Goal: Find specific page/section: Find specific page/section

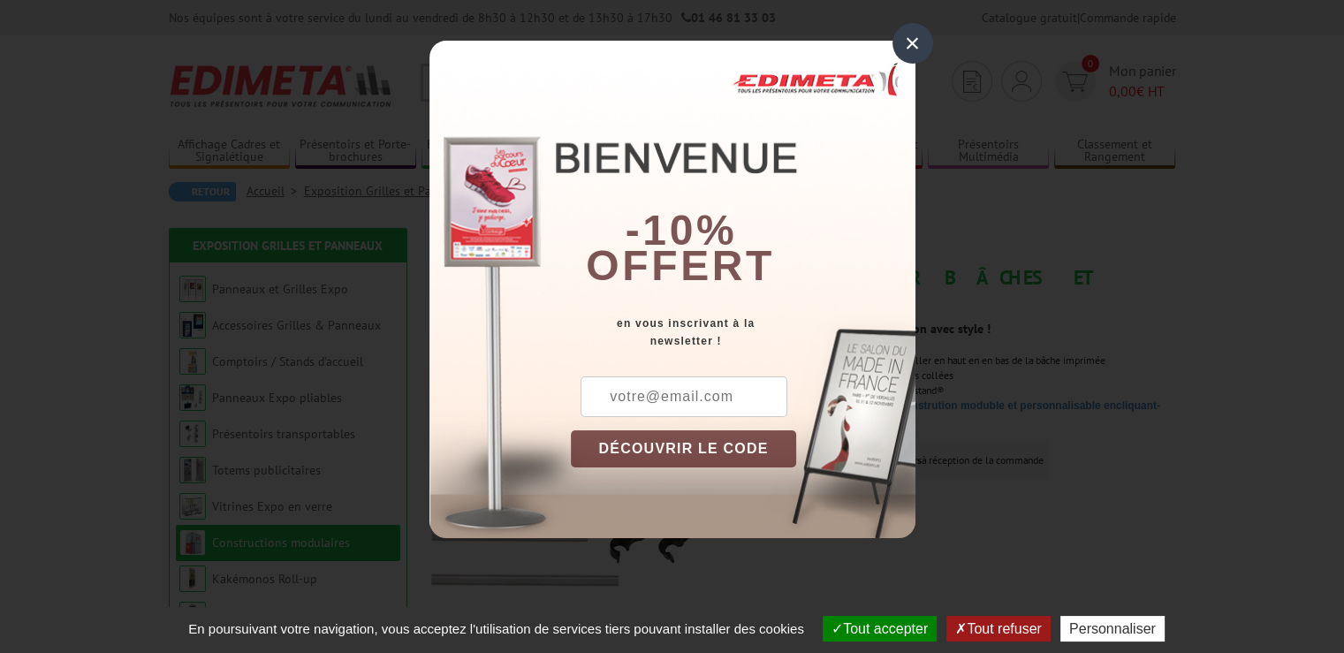
click at [911, 46] on div "×" at bounding box center [913, 43] width 41 height 41
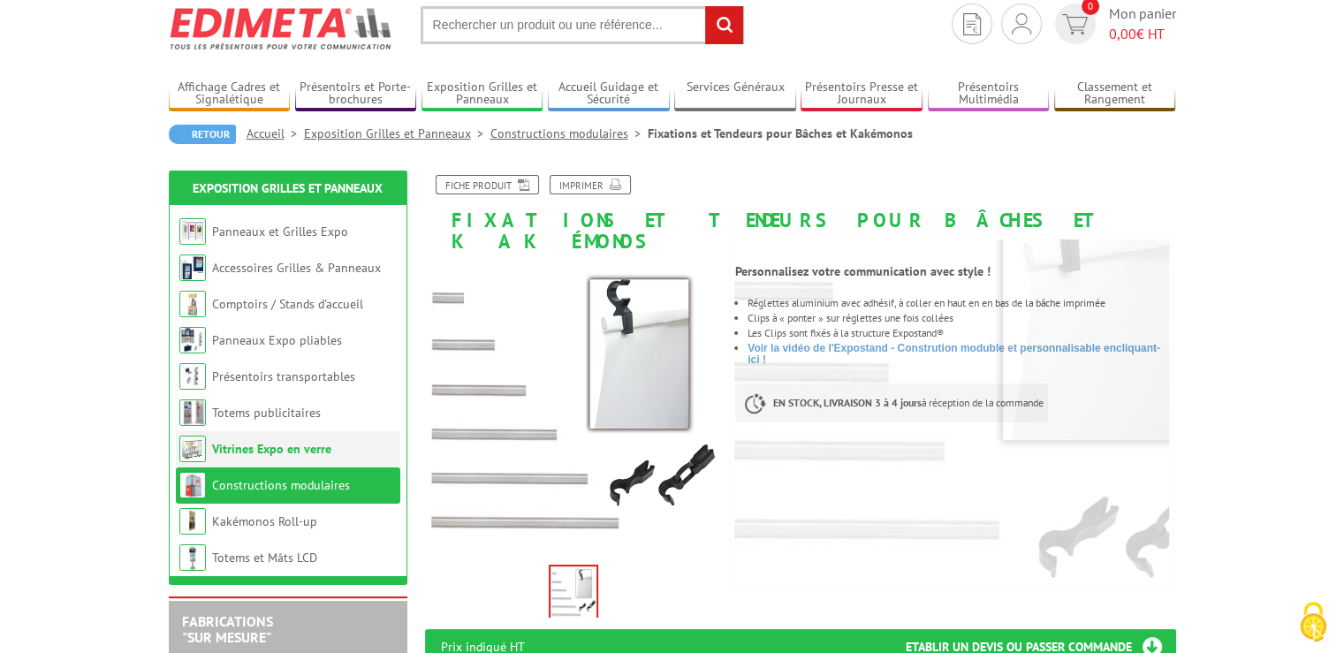
scroll to position [88, 0]
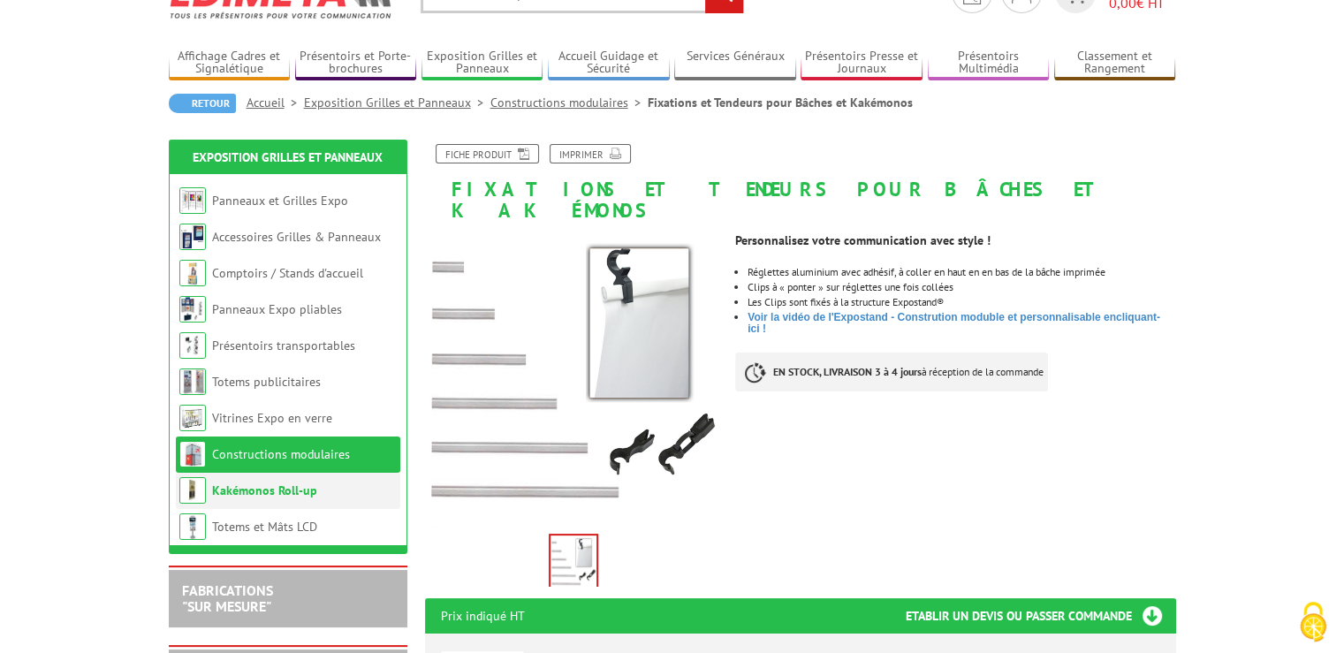
click at [277, 485] on link "Kakémonos Roll-up" at bounding box center [264, 490] width 105 height 16
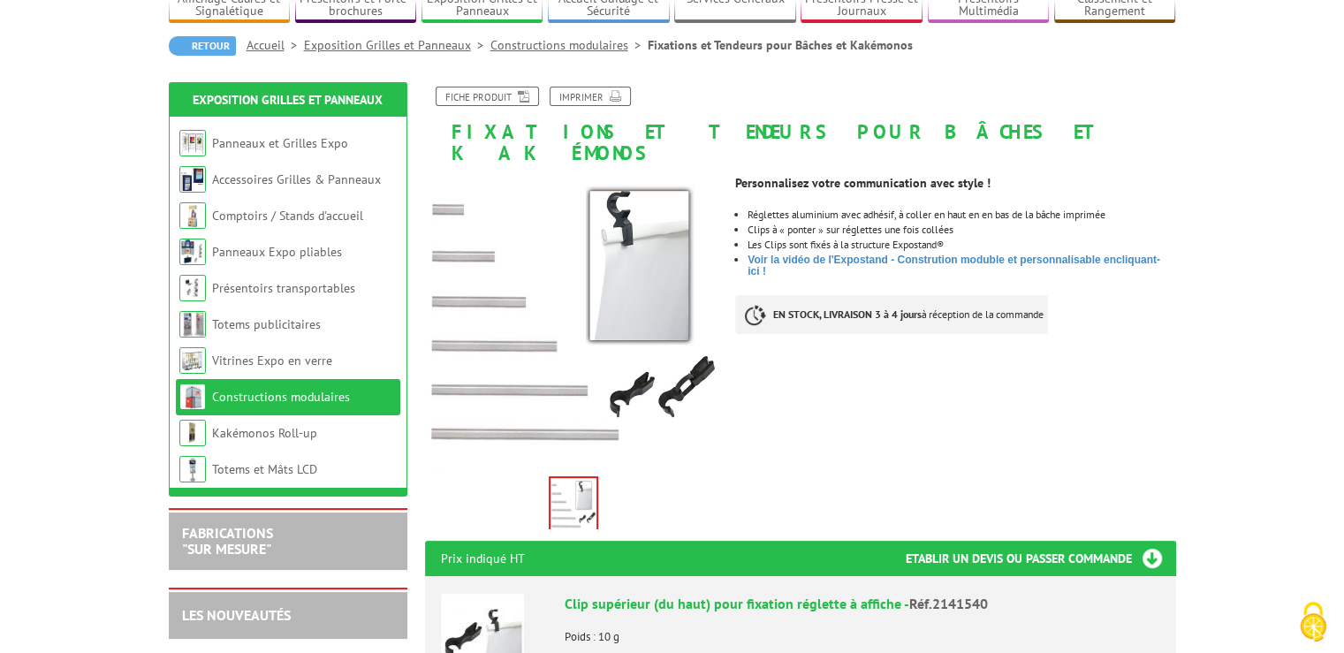
scroll to position [177, 0]
